Goal: Information Seeking & Learning: Learn about a topic

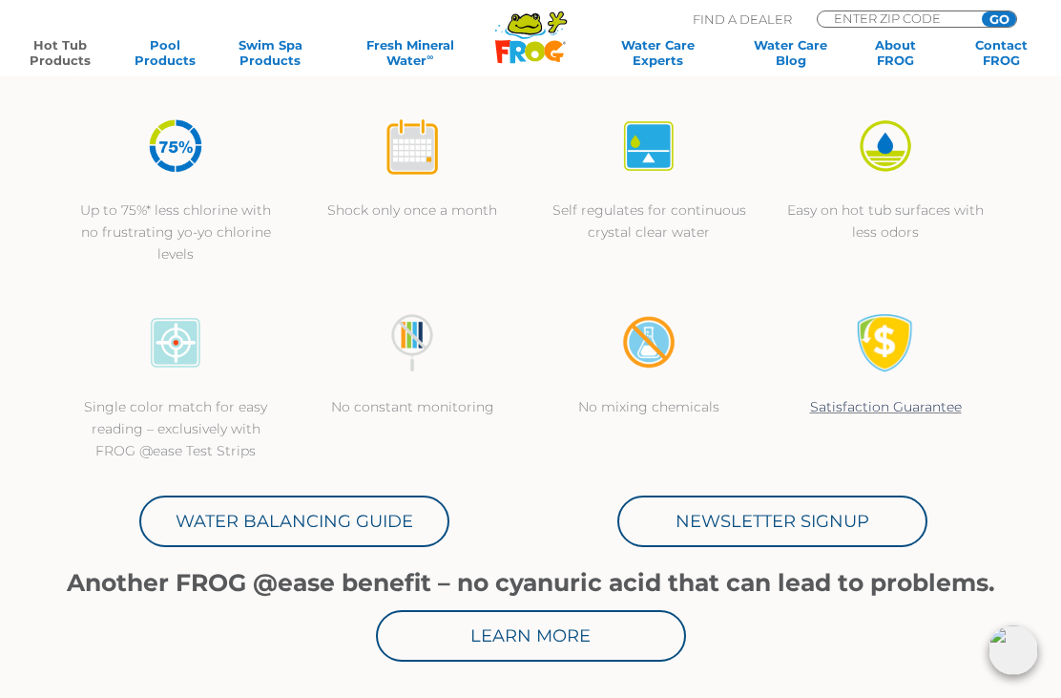
scroll to position [485, 0]
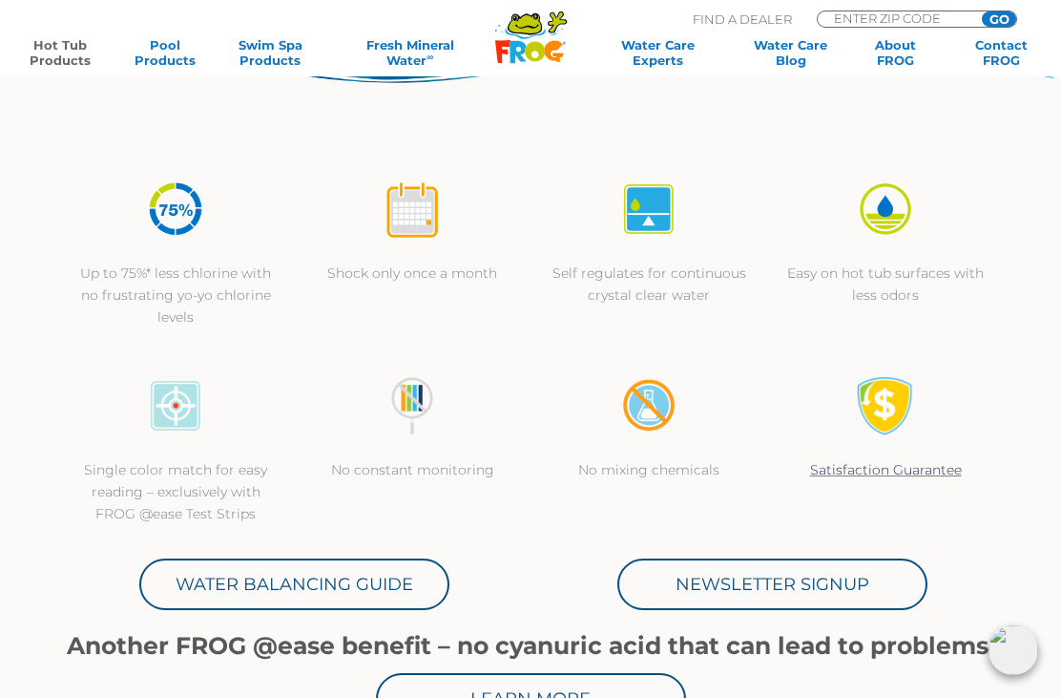
click at [57, 62] on link "Hot Tub Products" at bounding box center [60, 52] width 82 height 31
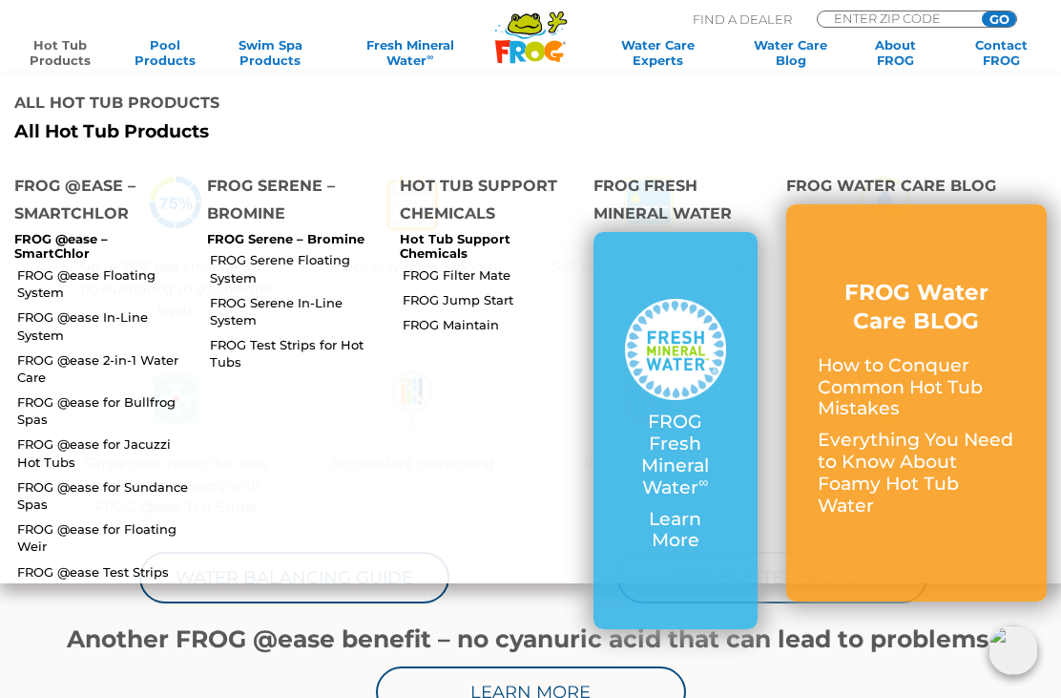
scroll to position [491, 0]
click at [52, 506] on link "FROG @ease for Sundance Spas" at bounding box center [105, 495] width 176 height 34
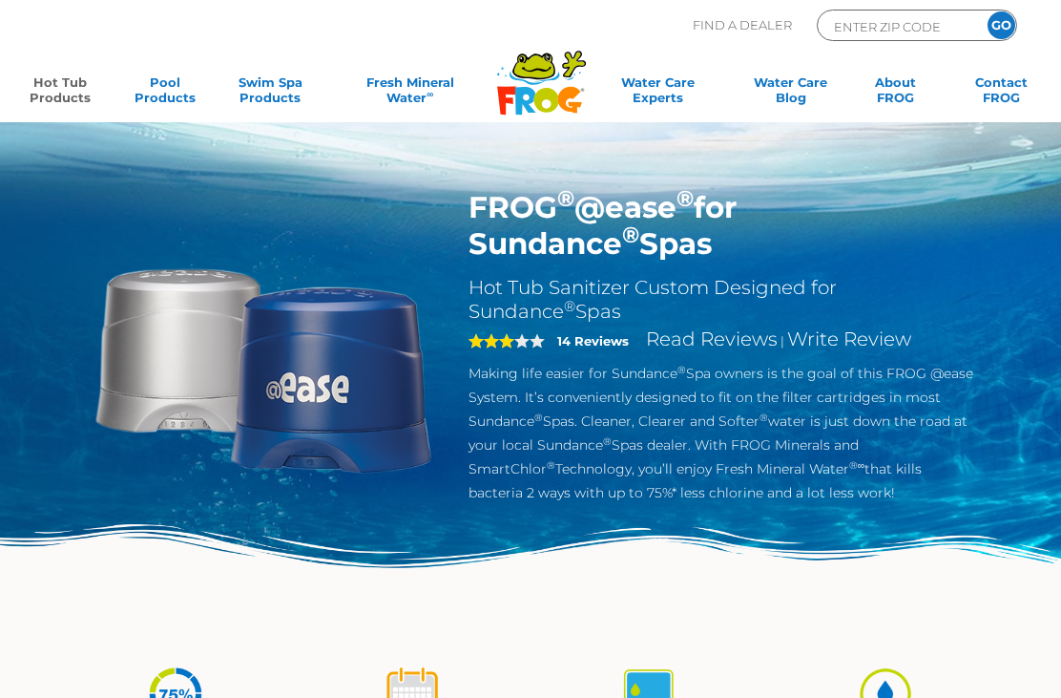
click at [52, 93] on link "Hot Tub Products" at bounding box center [60, 93] width 82 height 38
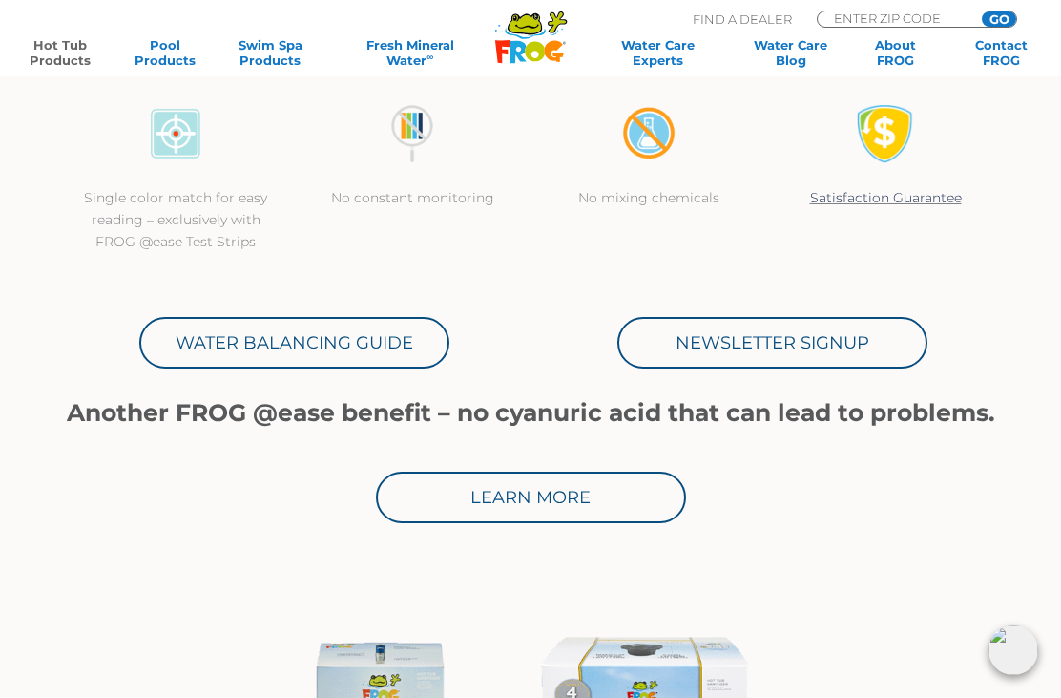
scroll to position [738, 0]
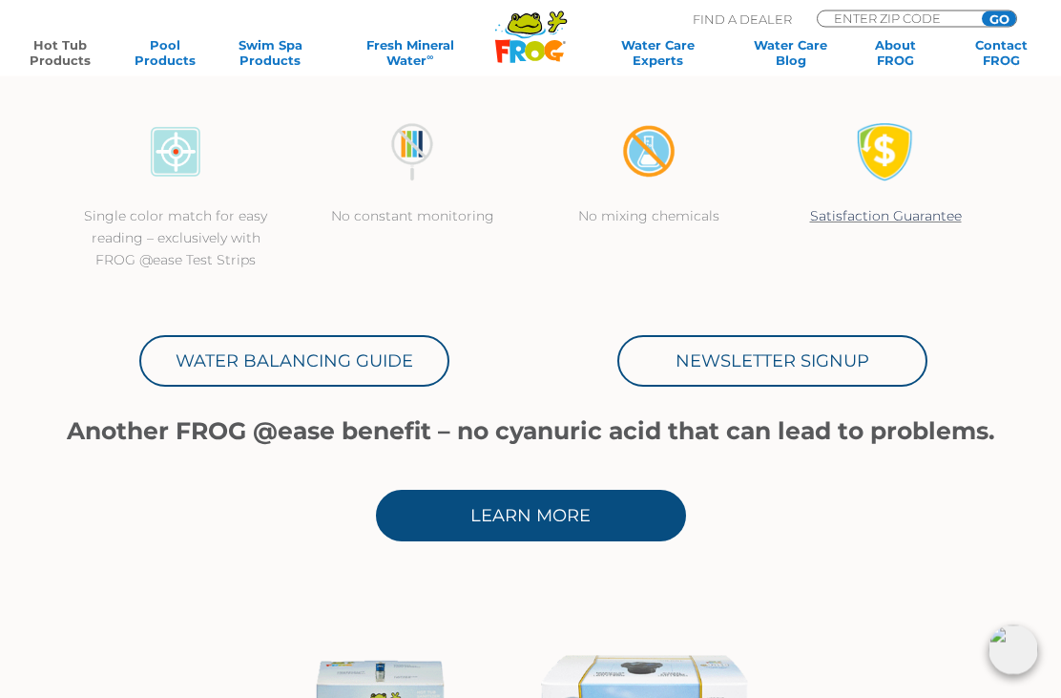
click at [571, 515] on link "Learn More" at bounding box center [531, 517] width 310 height 52
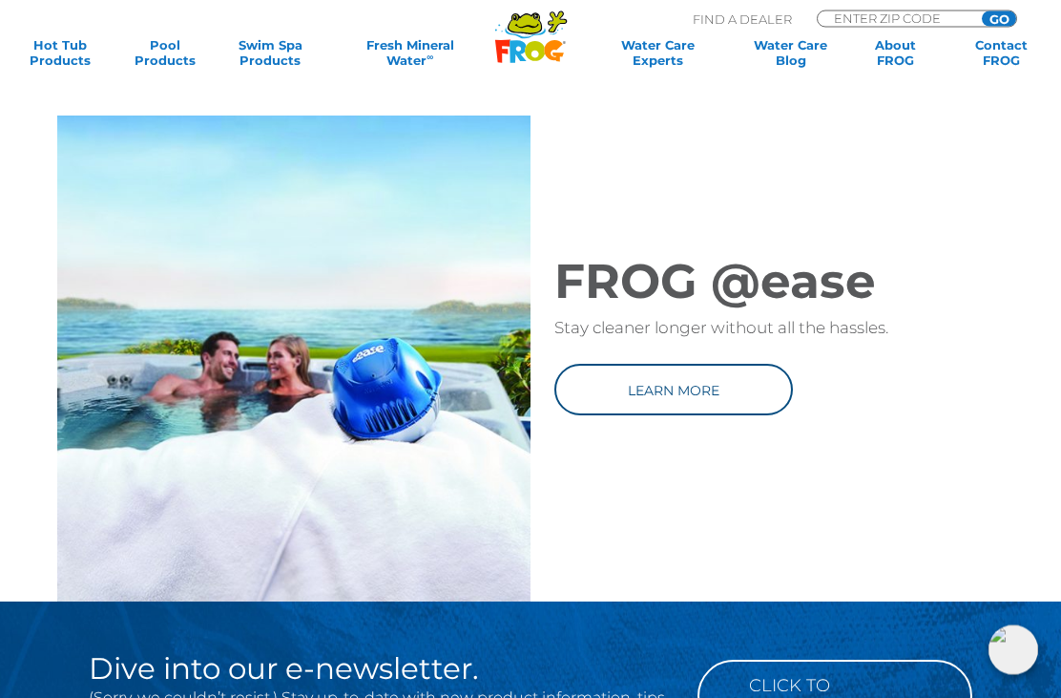
scroll to position [2119, 0]
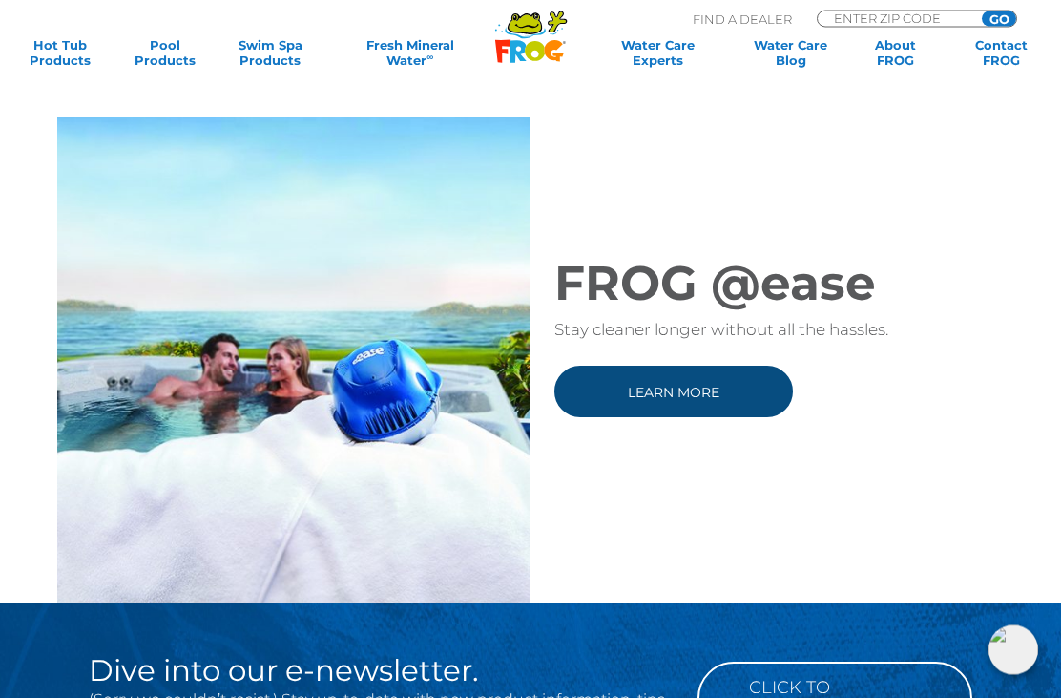
click at [693, 389] on link "Learn more" at bounding box center [673, 392] width 239 height 52
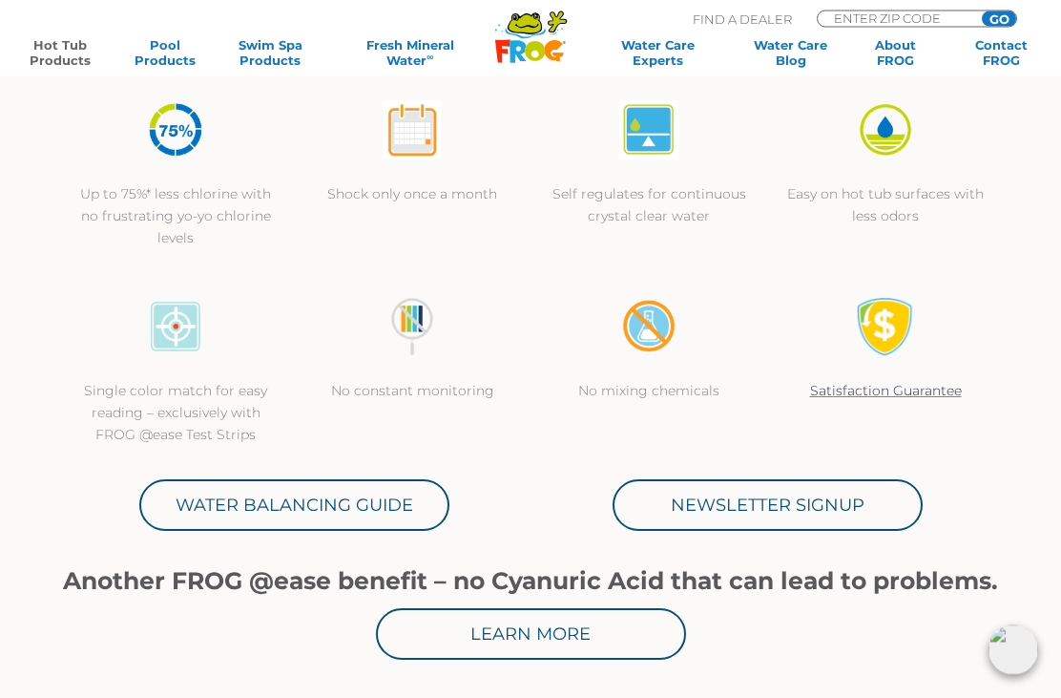
scroll to position [566, 0]
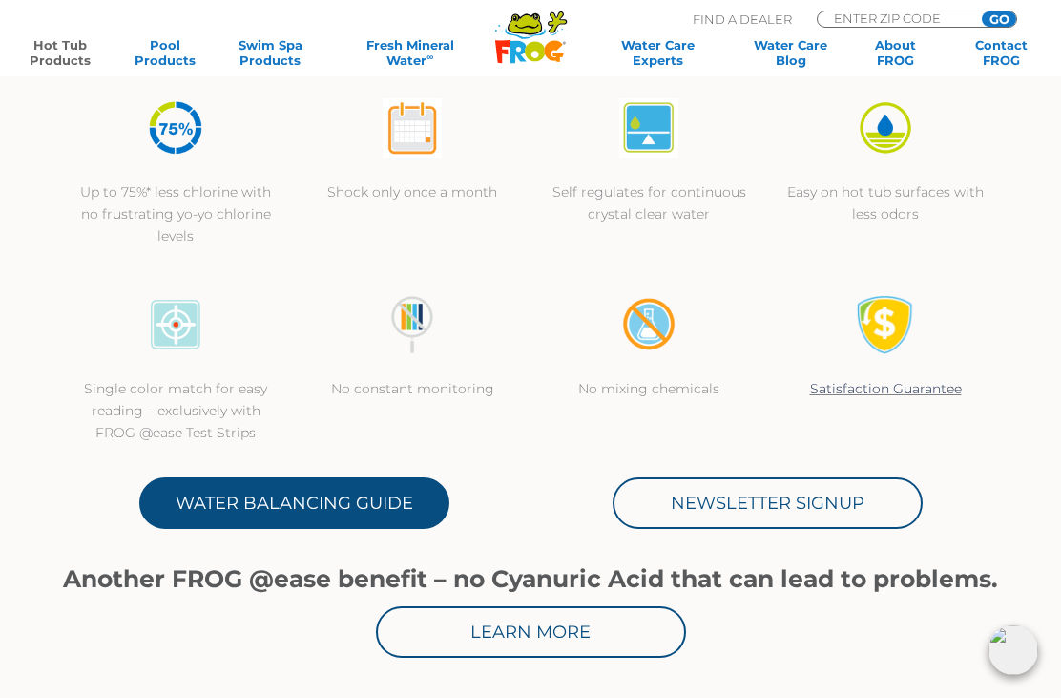
click at [250, 504] on link "Water Balancing Guide" at bounding box center [294, 503] width 310 height 52
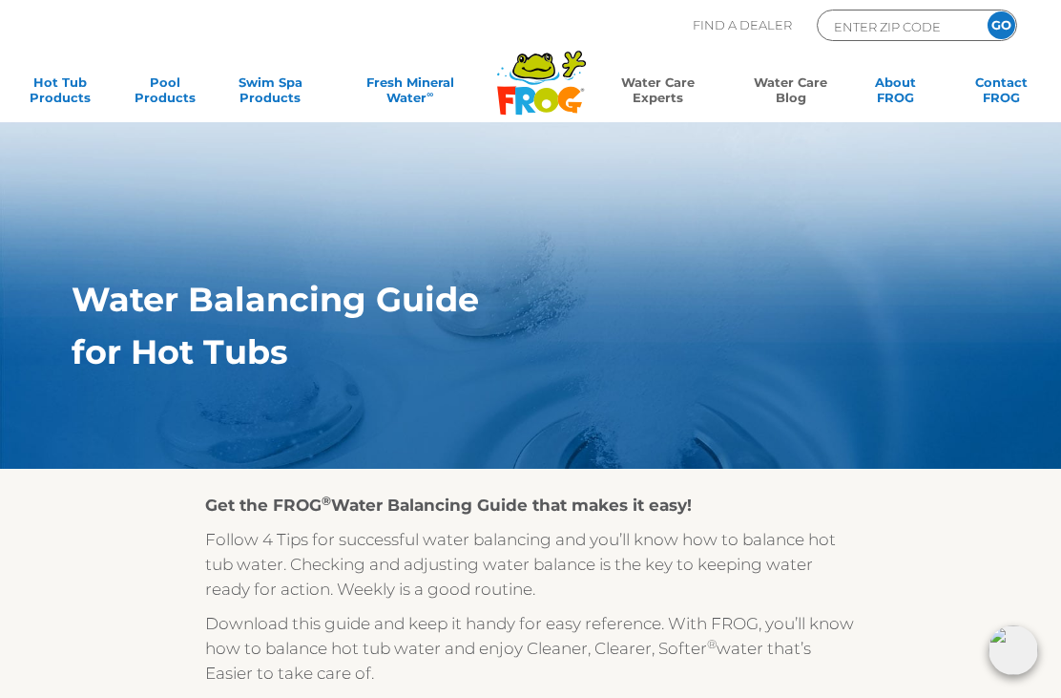
click at [788, 95] on link "Water Care Blog" at bounding box center [791, 93] width 82 height 38
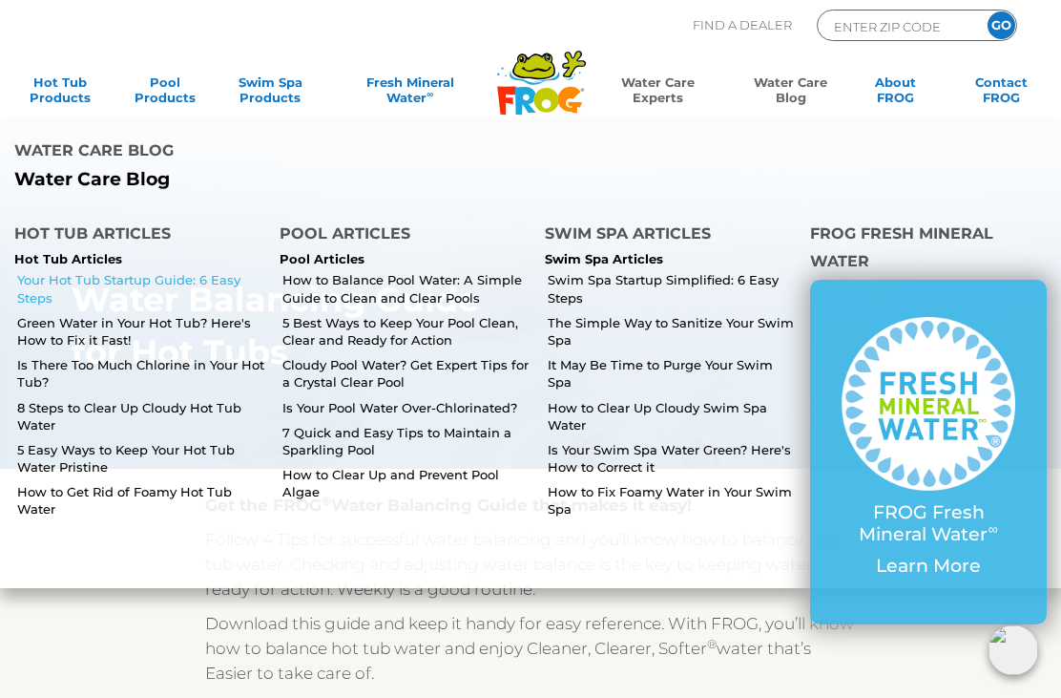
click at [74, 281] on link "Your Hot Tub Startup Guide: 6 Easy Steps" at bounding box center [141, 288] width 248 height 34
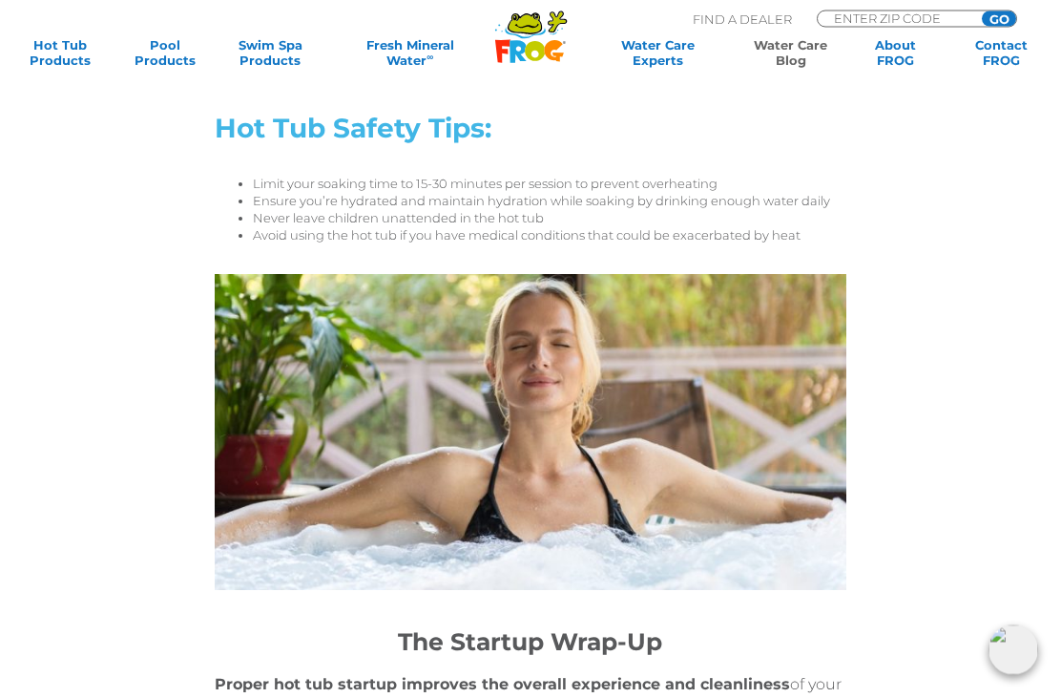
scroll to position [6609, 0]
